Goal: Communication & Community: Ask a question

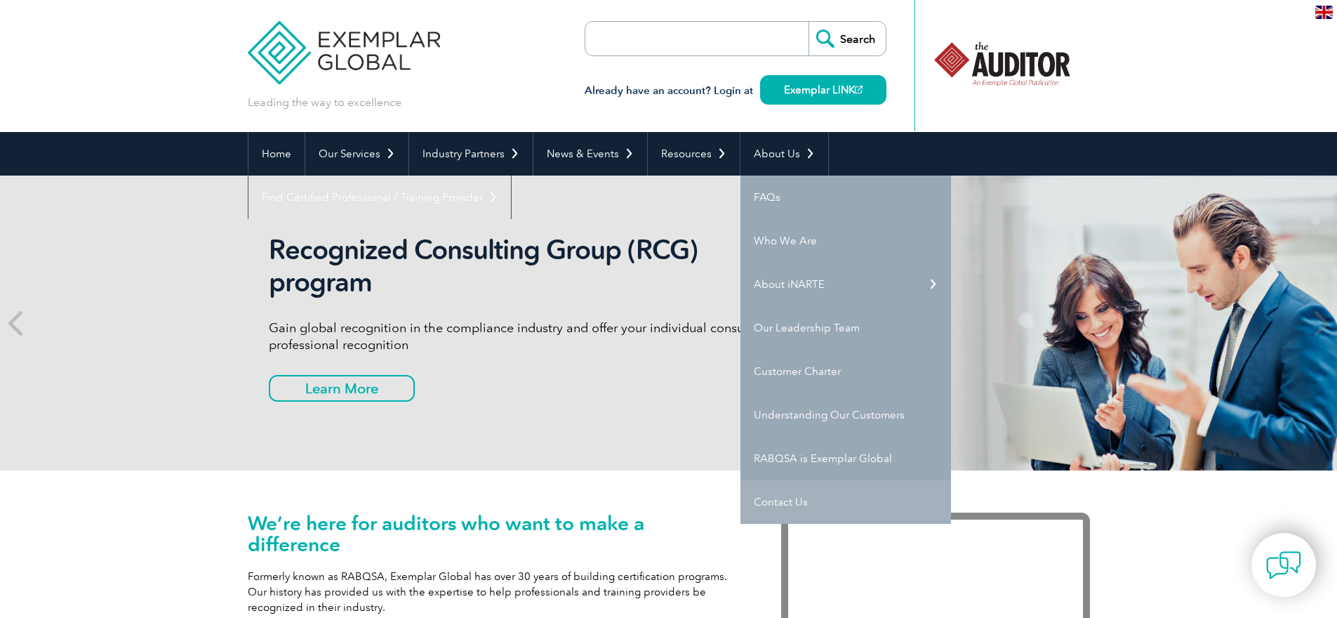
click at [780, 495] on link "Contact Us" at bounding box center [846, 502] width 211 height 44
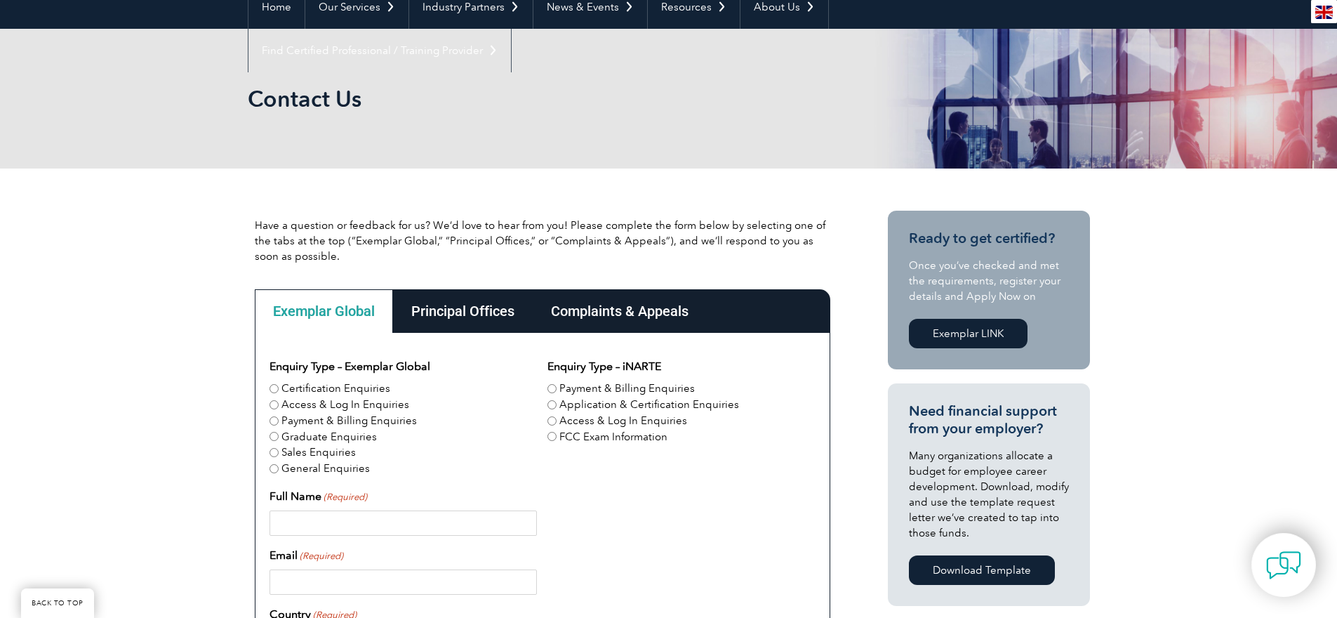
scroll to position [150, 0]
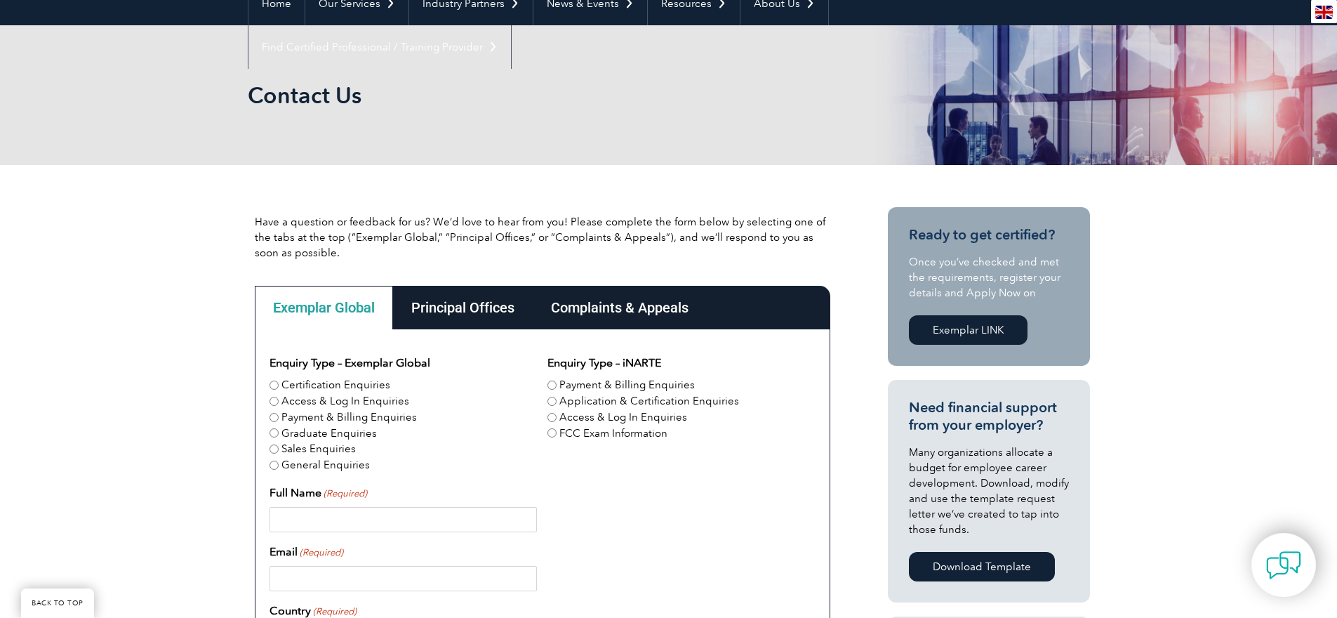
click at [274, 436] on input "Graduate Enquiries" at bounding box center [274, 432] width 9 height 9
radio input "true"
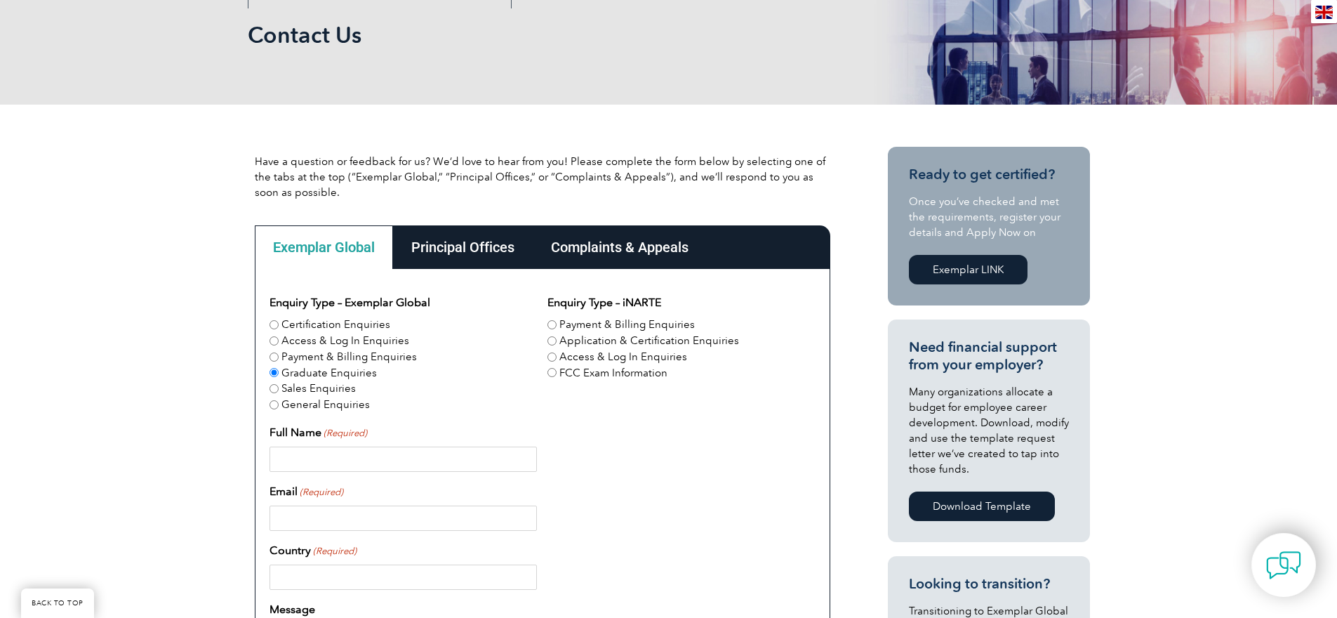
scroll to position [227, 0]
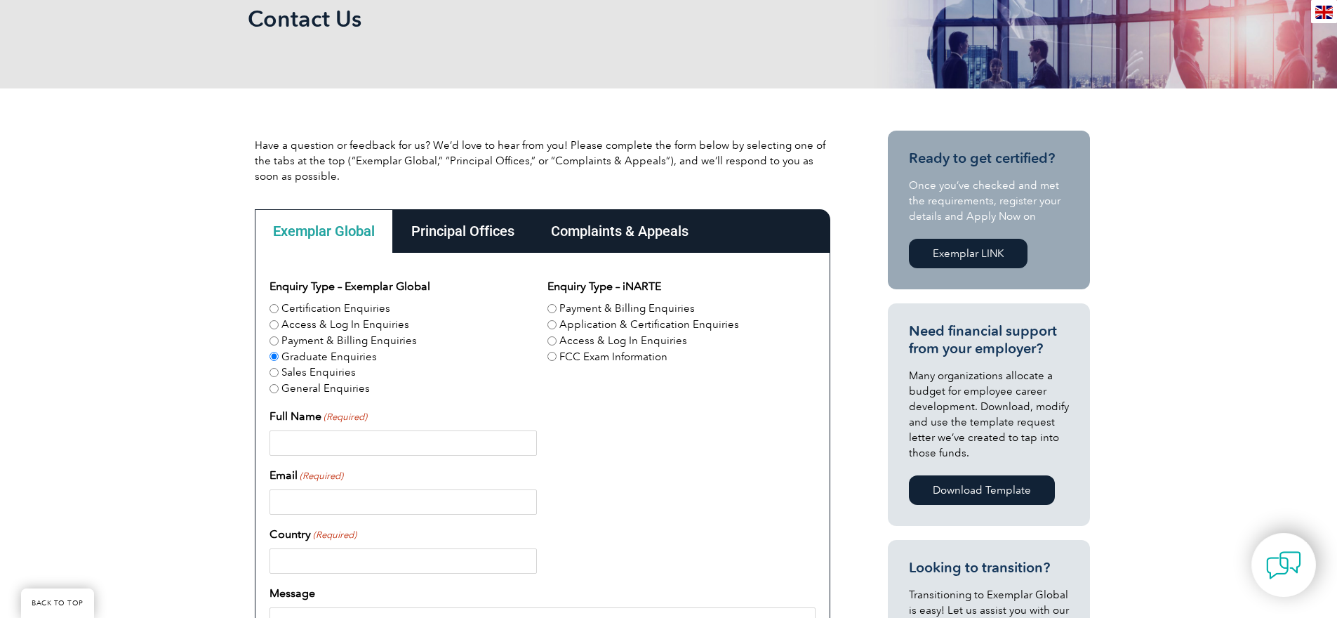
click at [554, 326] on input "Application & Certification Enquiries" at bounding box center [552, 324] width 9 height 9
radio input "true"
click at [420, 446] on input "Full Name (Required)" at bounding box center [403, 442] width 267 height 25
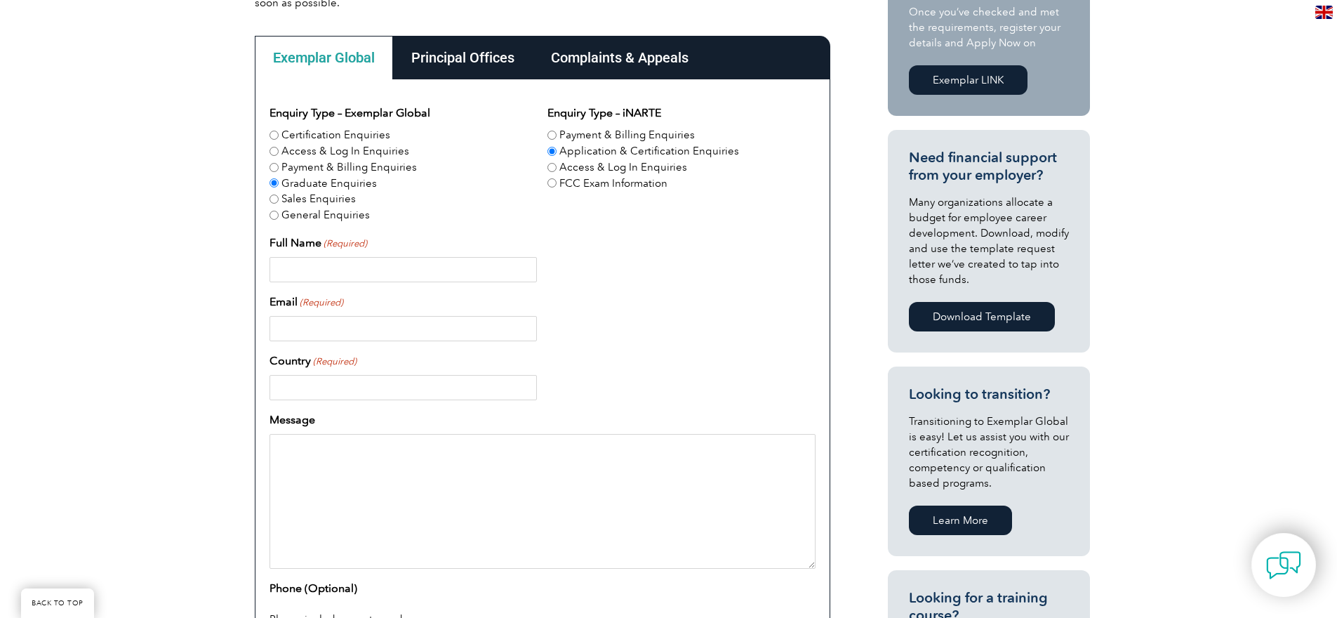
scroll to position [414, 0]
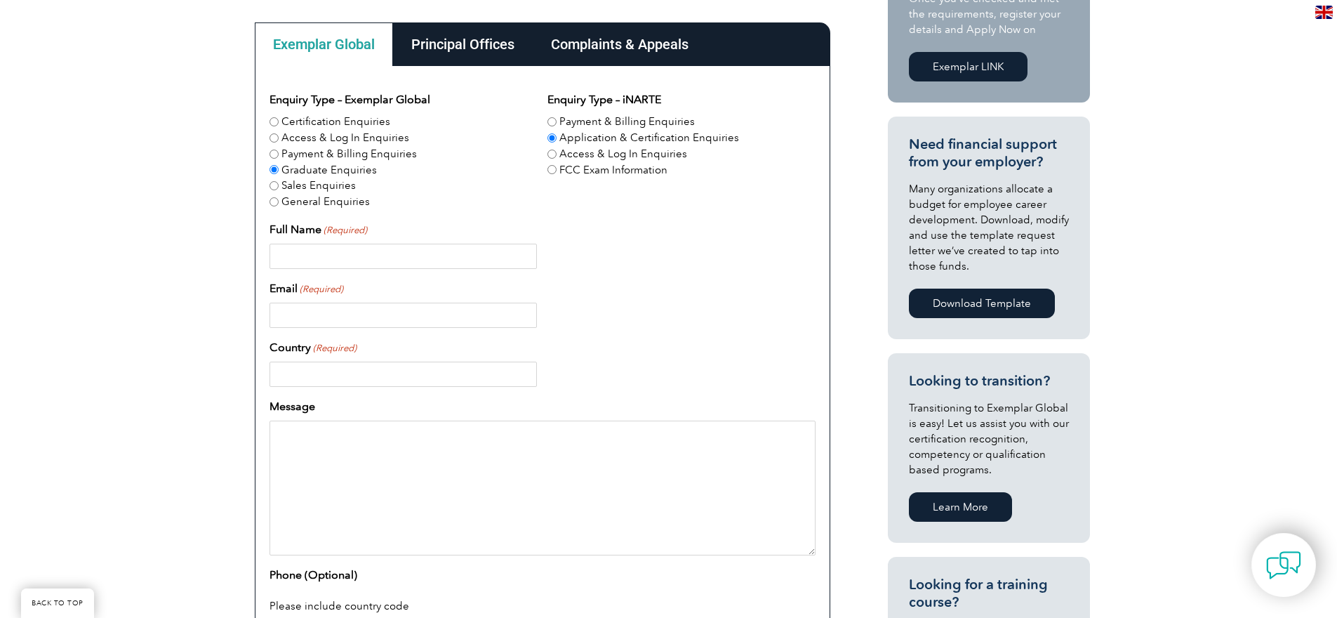
click at [462, 249] on input "Full Name (Required)" at bounding box center [403, 256] width 267 height 25
type input "Thomas Corbett"
type input "tommy2285@gmail.com"
type input "USA"
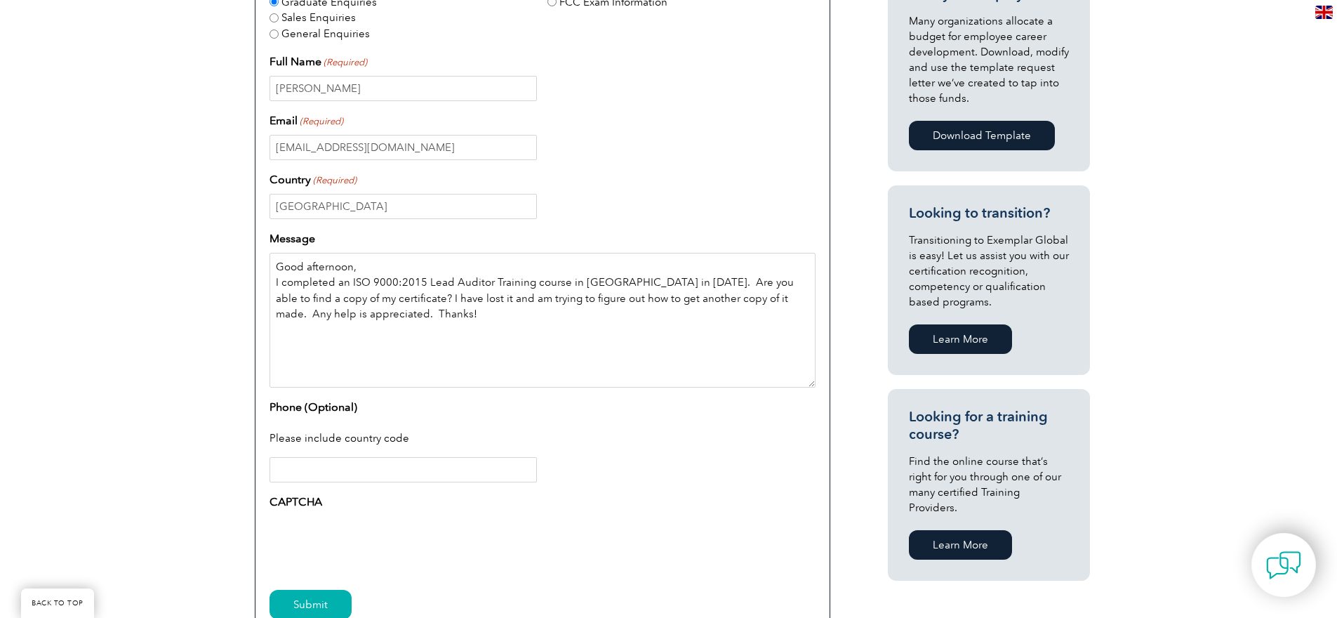
scroll to position [660, 0]
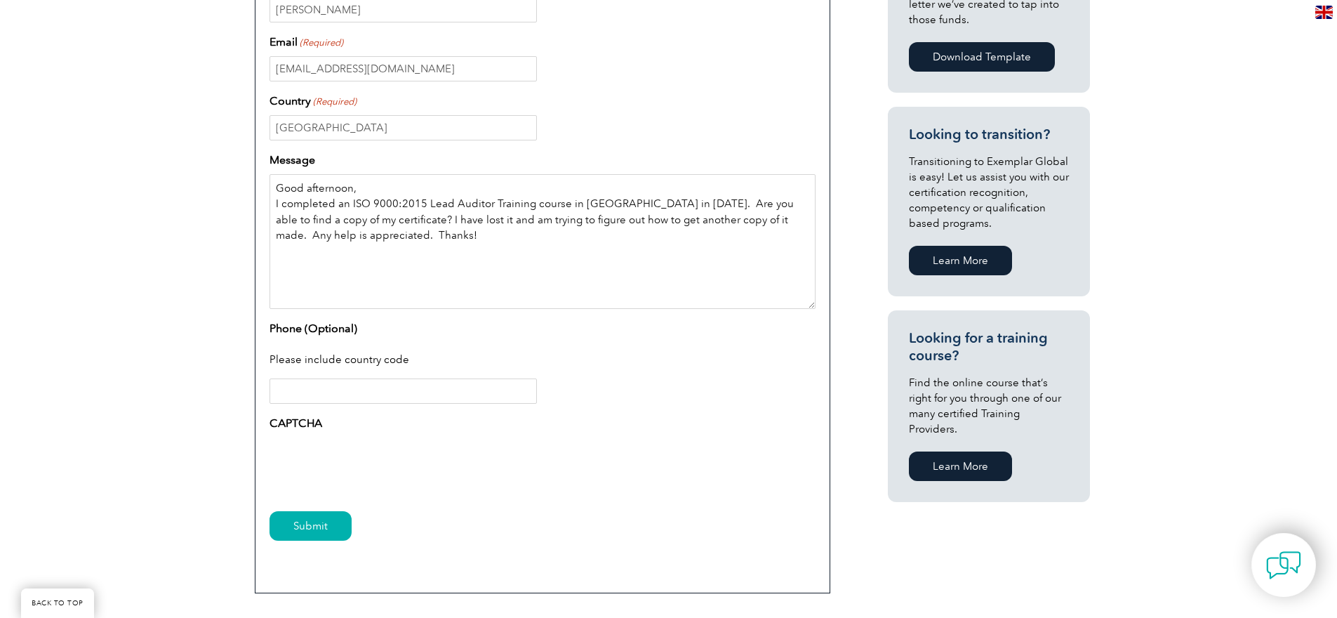
type textarea "Good afternoon, I completed an ISO 9000:2015 Lead Auditor Training course in Mi…"
click at [402, 397] on input "Phone (Optional)" at bounding box center [403, 390] width 267 height 25
type input "9802051308"
click at [311, 524] on input "Submit" at bounding box center [311, 525] width 82 height 29
